Goal: Task Accomplishment & Management: Manage account settings

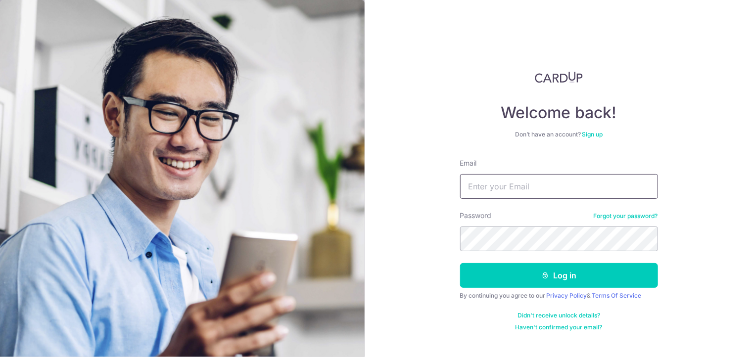
click at [500, 188] on input "Email" at bounding box center [559, 186] width 198 height 25
type input "[EMAIL_ADDRESS][DOMAIN_NAME]"
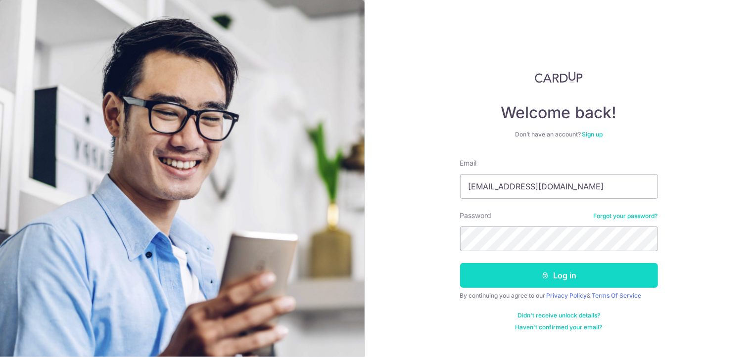
click at [570, 277] on button "Log in" at bounding box center [559, 275] width 198 height 25
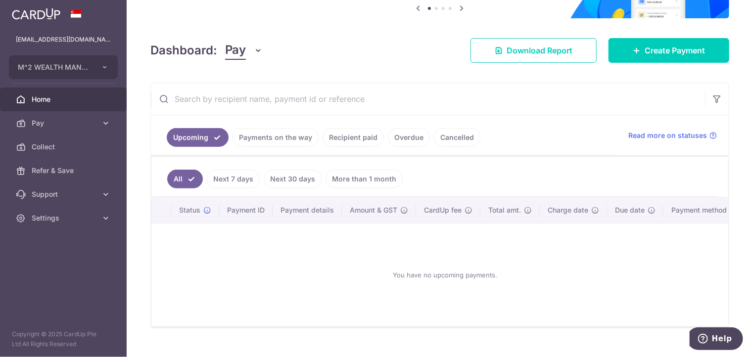
scroll to position [129, 0]
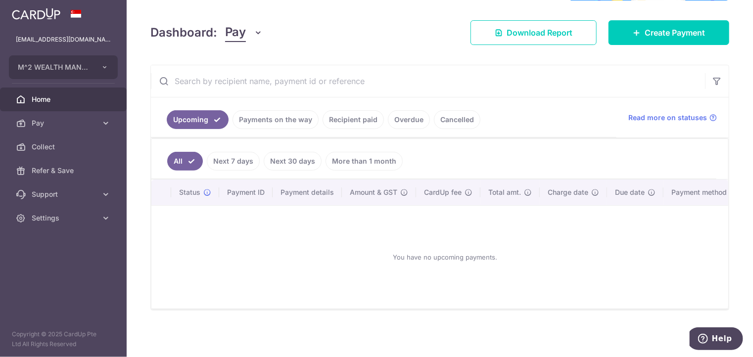
click at [293, 121] on link "Payments on the way" at bounding box center [275, 119] width 86 height 19
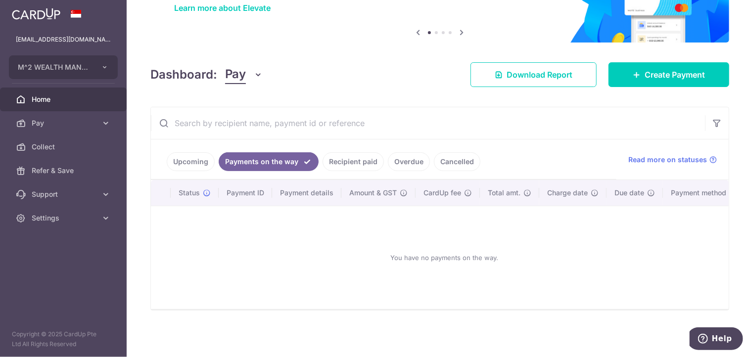
click at [352, 161] on link "Recipient paid" at bounding box center [353, 161] width 61 height 19
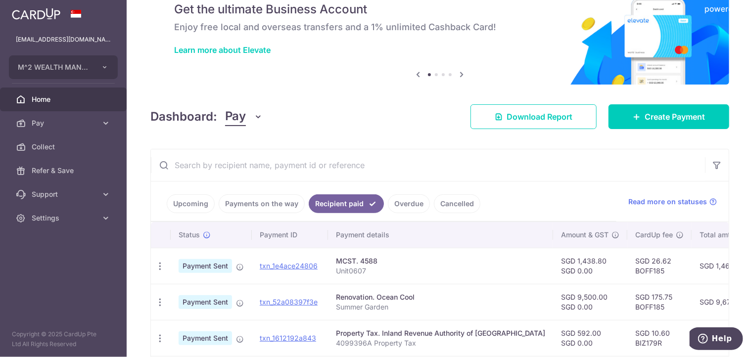
scroll to position [129, 0]
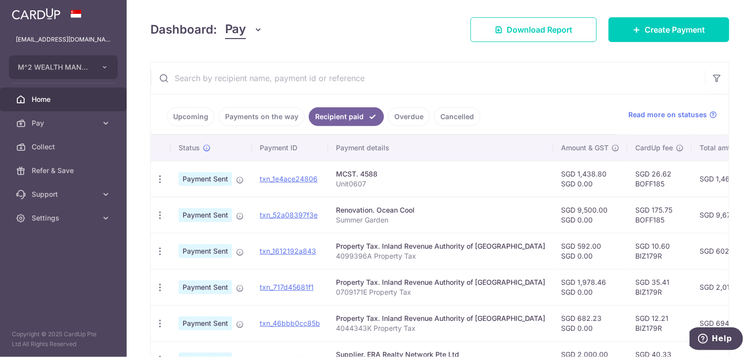
click at [402, 122] on link "Overdue" at bounding box center [409, 116] width 42 height 19
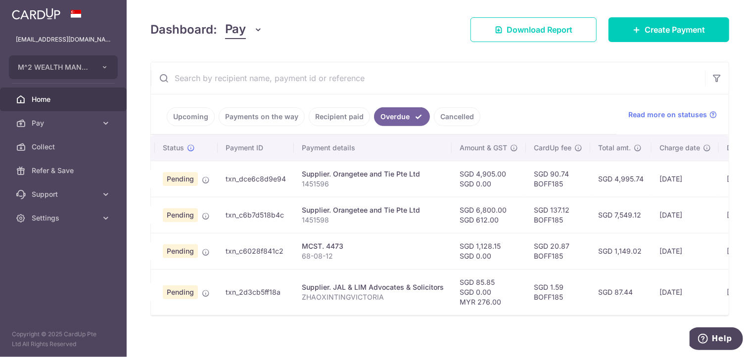
scroll to position [0, 0]
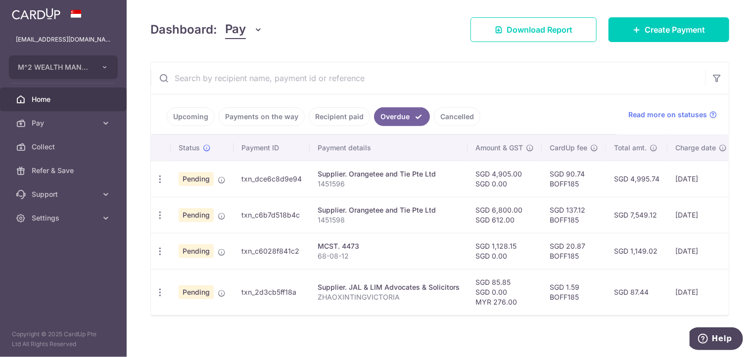
drag, startPoint x: 161, startPoint y: 178, endPoint x: 366, endPoint y: 181, distance: 204.8
click at [366, 181] on p "1451596" at bounding box center [389, 184] width 142 height 10
click at [162, 179] on icon "button" at bounding box center [160, 179] width 10 height 10
click at [192, 228] on span "Cancel payment" at bounding box center [213, 231] width 66 height 12
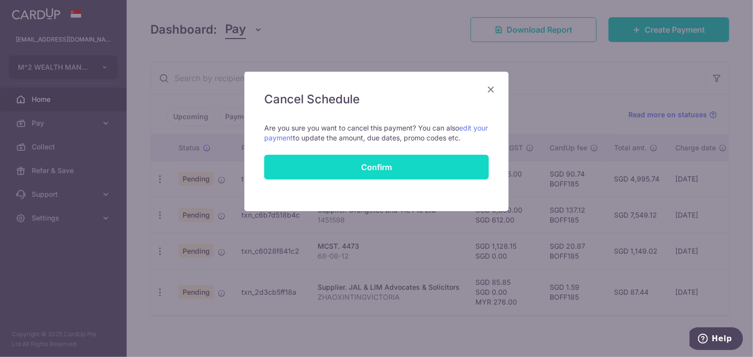
click at [381, 168] on button "Confirm" at bounding box center [376, 167] width 225 height 25
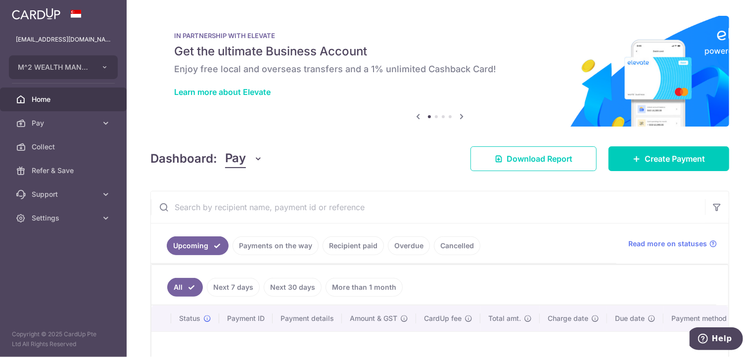
click at [411, 250] on link "Overdue" at bounding box center [409, 245] width 42 height 19
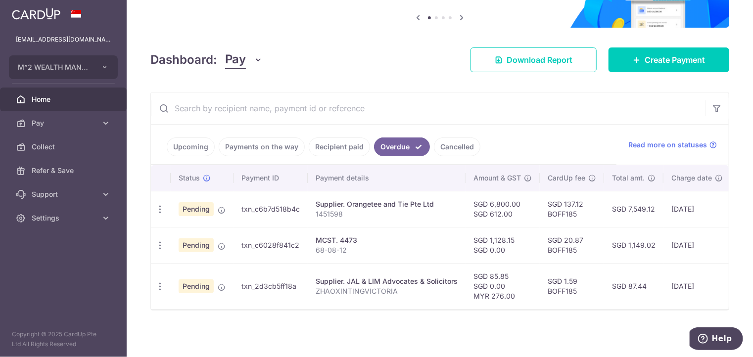
scroll to position [102, 0]
click at [158, 207] on icon "button" at bounding box center [160, 209] width 10 height 10
click at [188, 259] on span "Cancel payment" at bounding box center [213, 261] width 66 height 12
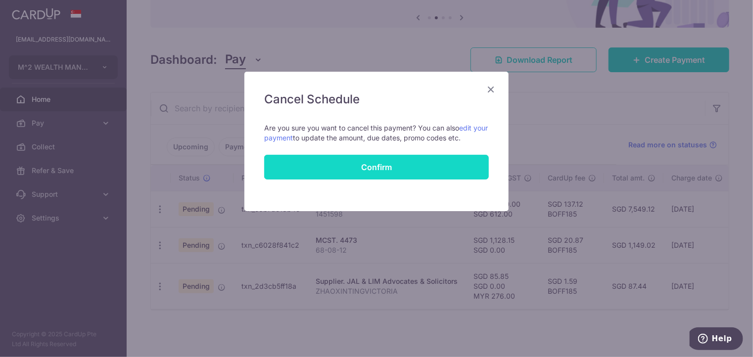
click at [384, 171] on button "Confirm" at bounding box center [376, 167] width 225 height 25
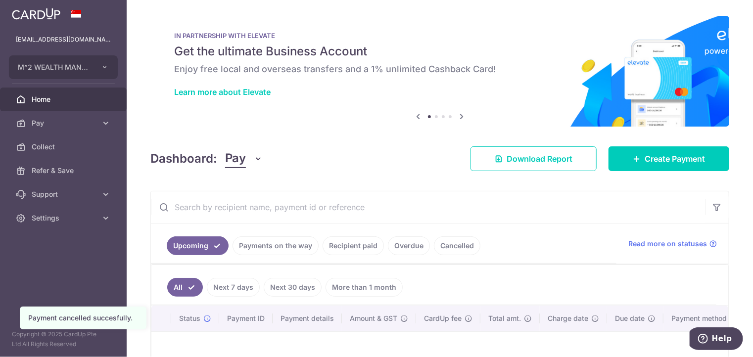
click at [407, 249] on link "Overdue" at bounding box center [409, 245] width 42 height 19
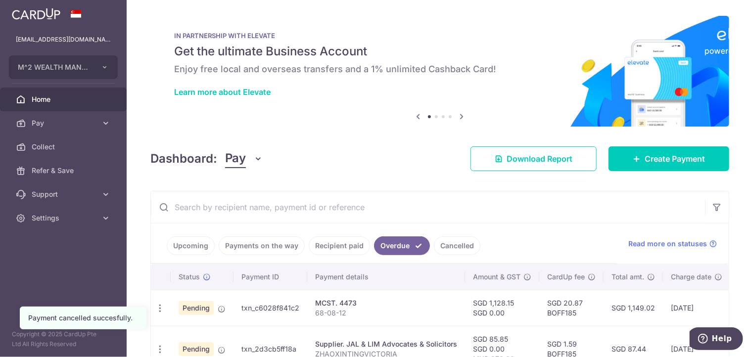
scroll to position [66, 0]
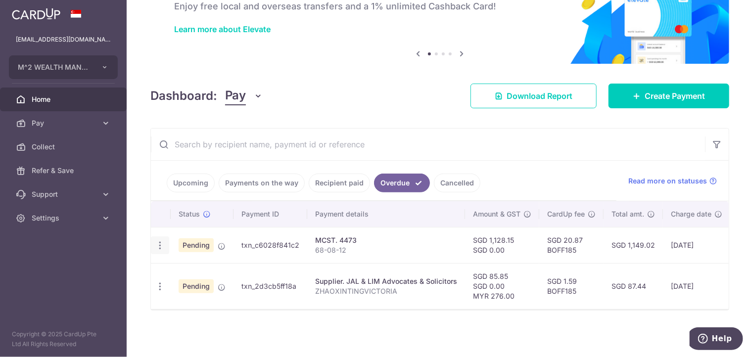
click at [163, 242] on icon "button" at bounding box center [160, 245] width 10 height 10
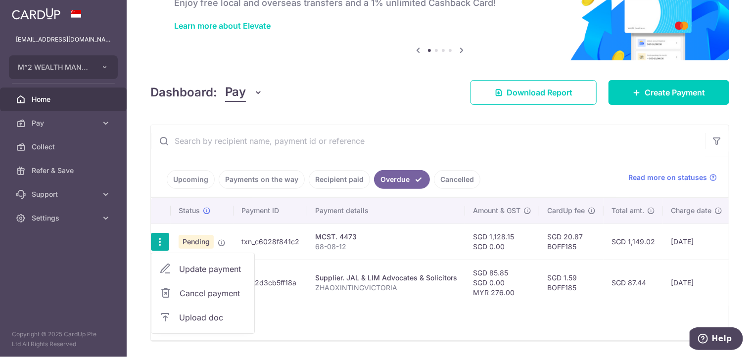
click at [195, 290] on span "Cancel payment" at bounding box center [213, 293] width 66 height 12
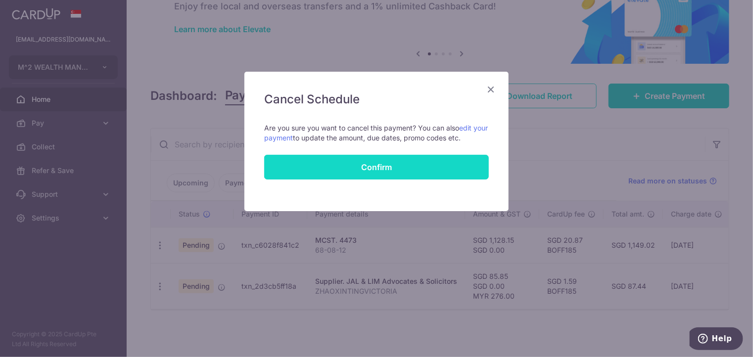
click at [372, 171] on button "Confirm" at bounding box center [376, 167] width 225 height 25
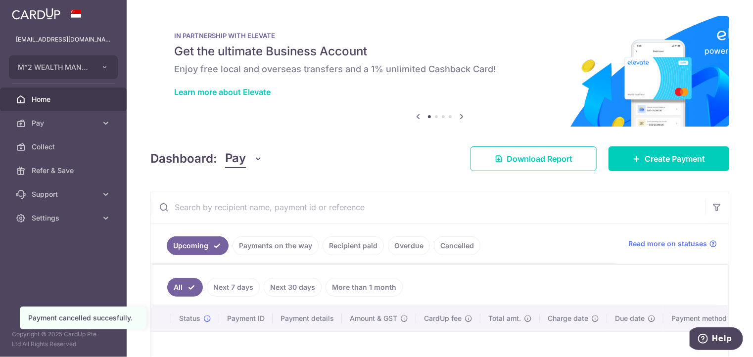
click at [402, 245] on link "Overdue" at bounding box center [409, 245] width 42 height 19
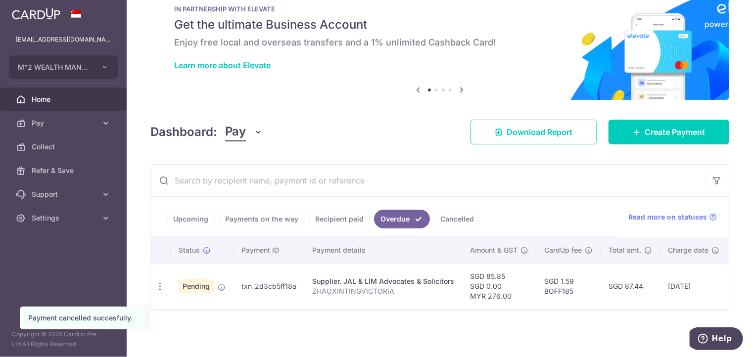
scroll to position [30, 0]
click at [157, 286] on icon "button" at bounding box center [160, 286] width 10 height 10
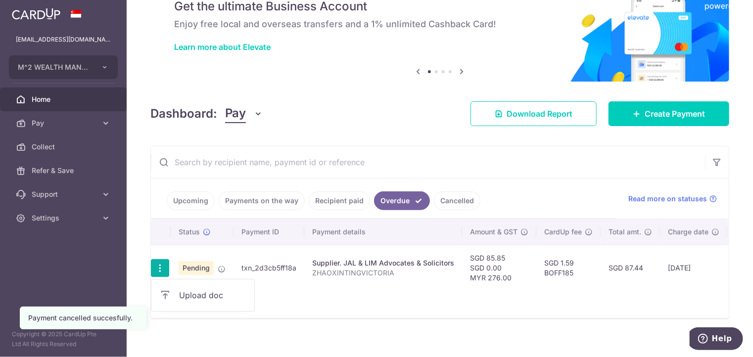
scroll to position [57, 0]
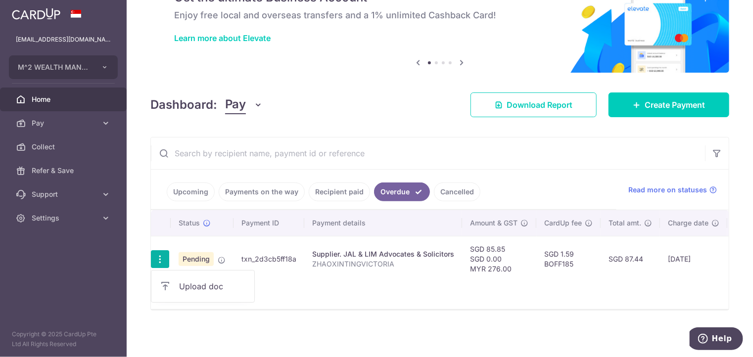
click at [379, 262] on p "ZHAOXINTINGVICTORIA" at bounding box center [383, 264] width 142 height 10
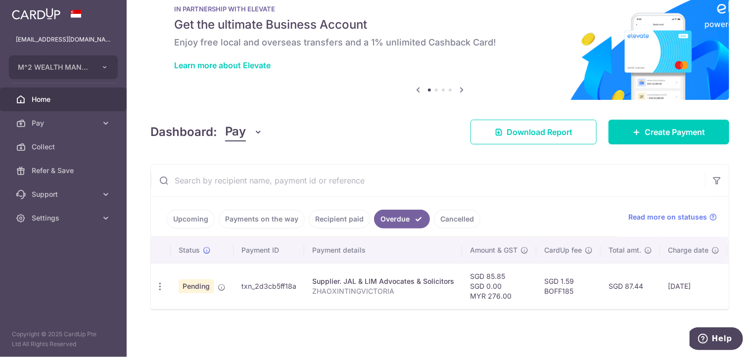
scroll to position [30, 0]
click at [165, 283] on div "Upload doc" at bounding box center [160, 286] width 18 height 18
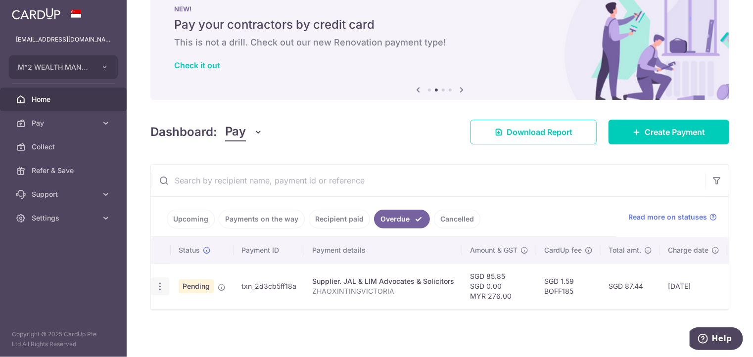
click at [168, 283] on div "Upload doc" at bounding box center [160, 286] width 18 height 18
click at [166, 282] on div "Upload doc" at bounding box center [160, 286] width 18 height 18
click at [163, 281] on icon "button" at bounding box center [160, 286] width 10 height 10
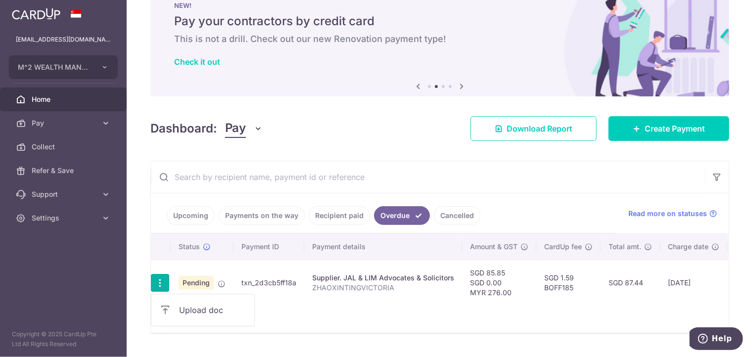
scroll to position [57, 0]
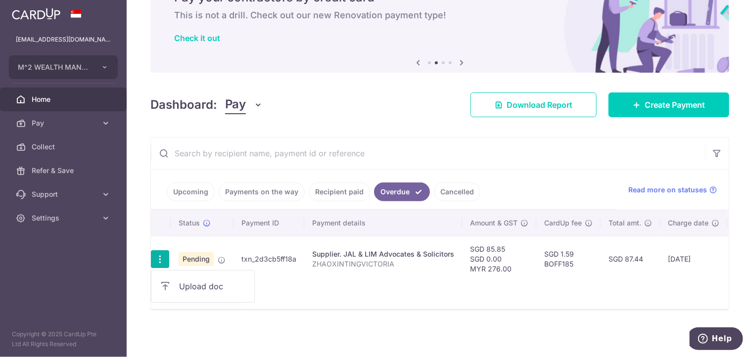
click at [273, 279] on div "Status Payment ID Payment details Amount & GST CardUp fee Total amt. Charge dat…" at bounding box center [440, 259] width 578 height 99
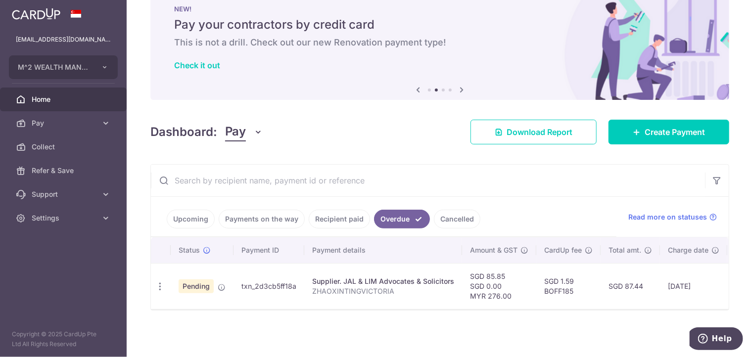
scroll to position [30, 0]
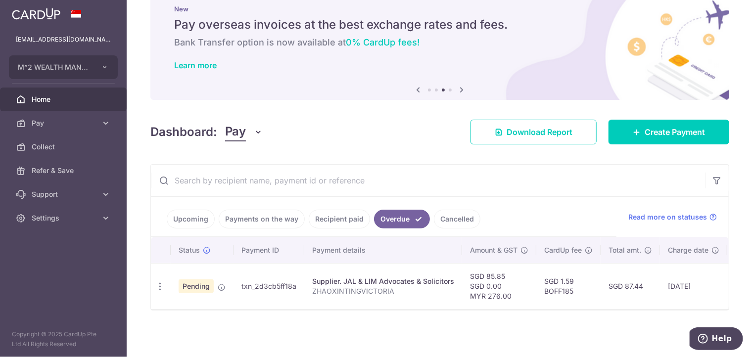
click at [454, 216] on link "Cancelled" at bounding box center [457, 219] width 46 height 19
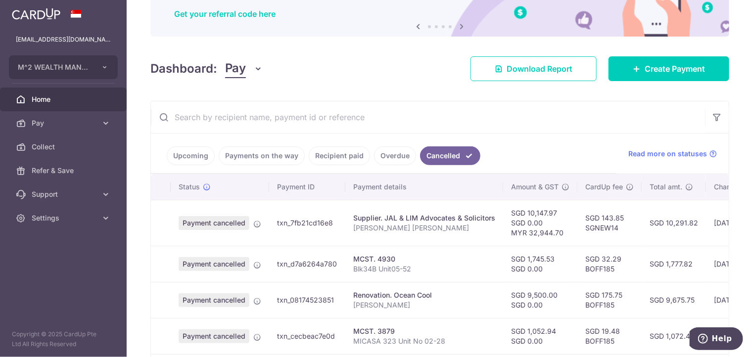
scroll to position [48, 0]
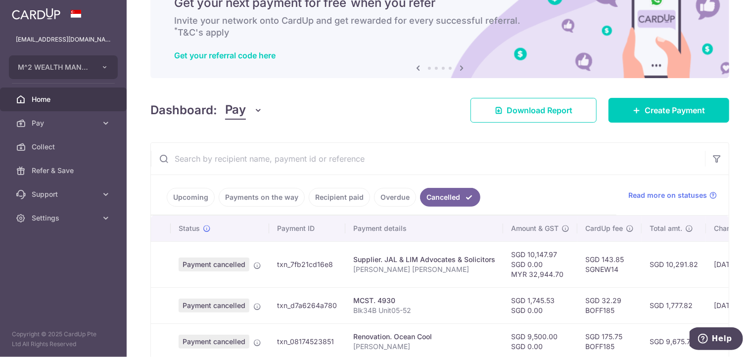
click at [398, 196] on link "Overdue" at bounding box center [395, 197] width 42 height 19
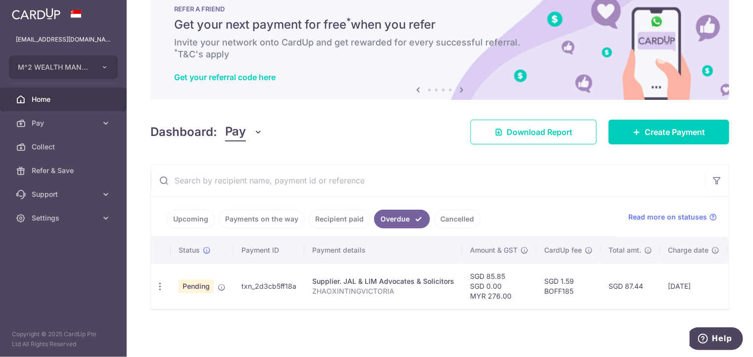
scroll to position [30, 0]
click at [327, 219] on link "Recipient paid" at bounding box center [339, 219] width 61 height 19
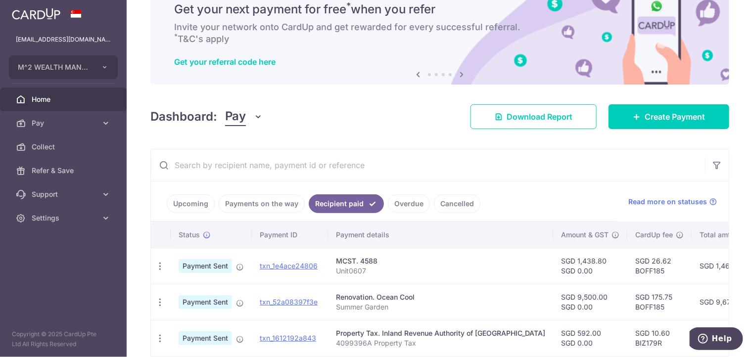
scroll to position [48, 0]
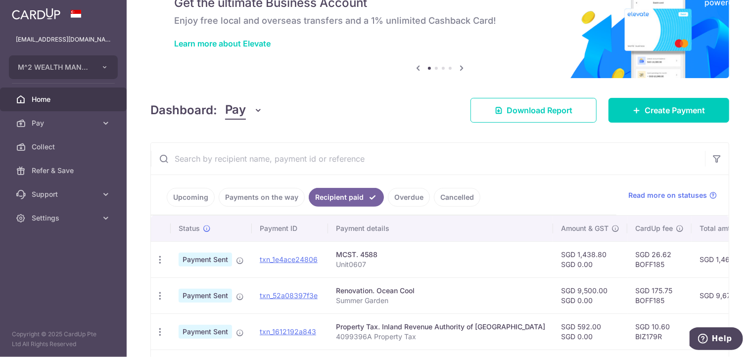
click at [259, 198] on link "Payments on the way" at bounding box center [262, 197] width 86 height 19
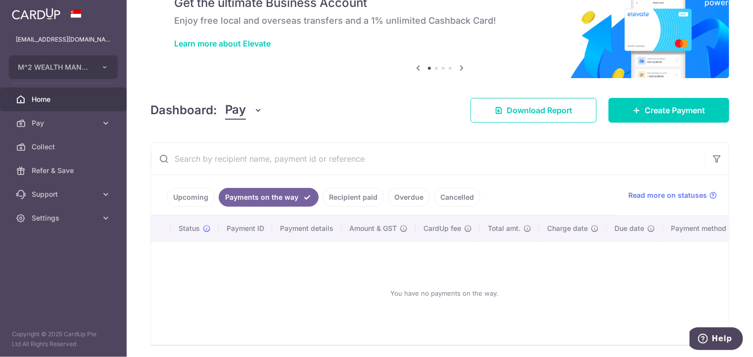
click at [186, 201] on link "Upcoming" at bounding box center [191, 197] width 48 height 19
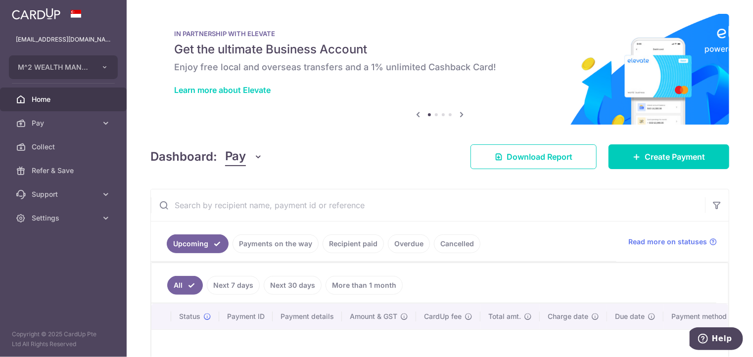
scroll to position [0, 0]
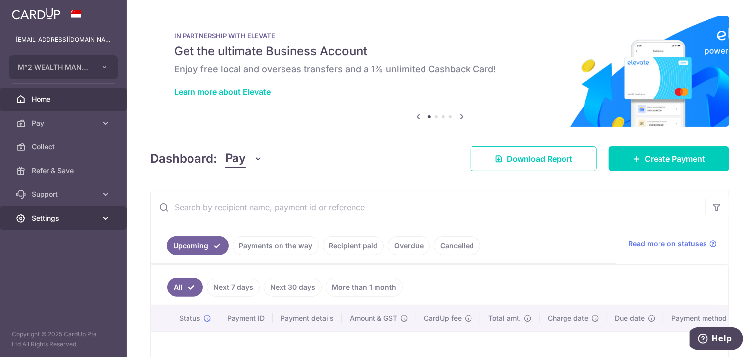
click at [97, 218] on link "Settings" at bounding box center [63, 218] width 127 height 24
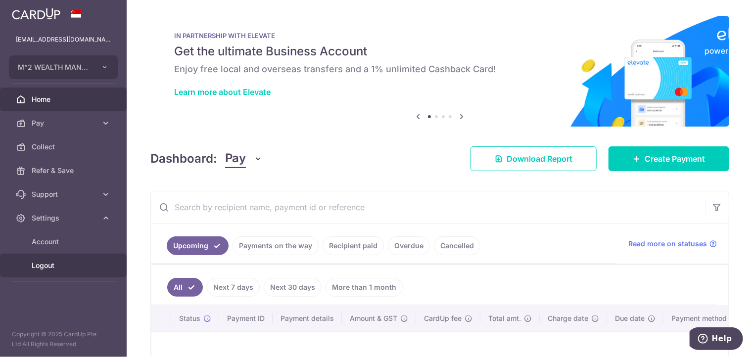
click at [44, 265] on span "Logout" at bounding box center [64, 266] width 65 height 10
